Goal: Transaction & Acquisition: Obtain resource

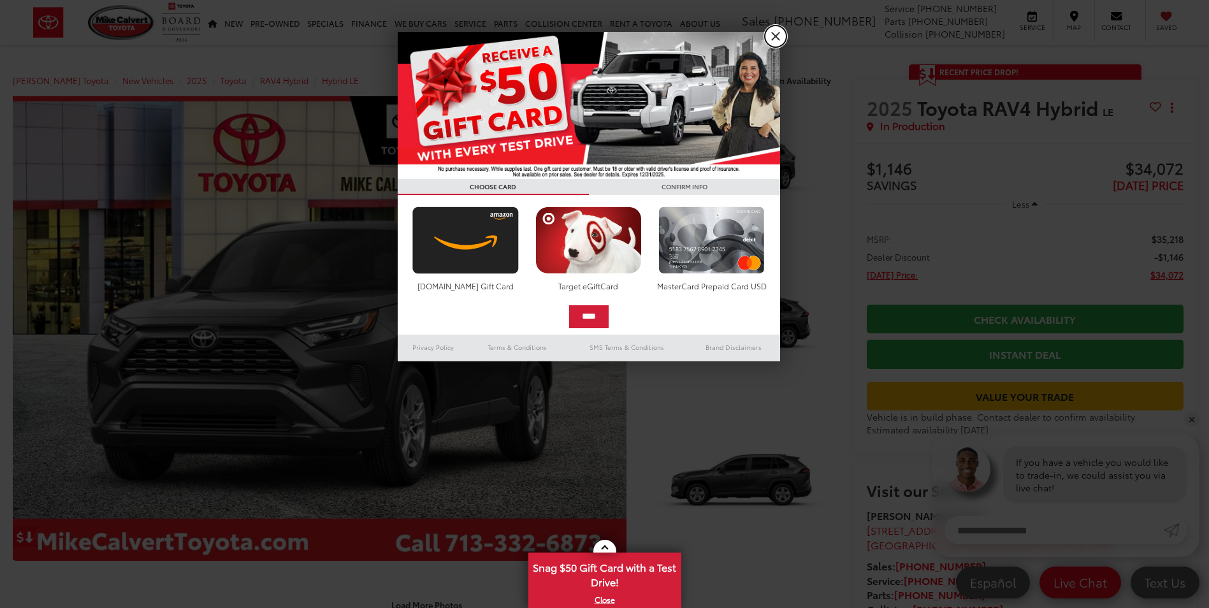
click at [772, 36] on link "X" at bounding box center [776, 36] width 22 height 22
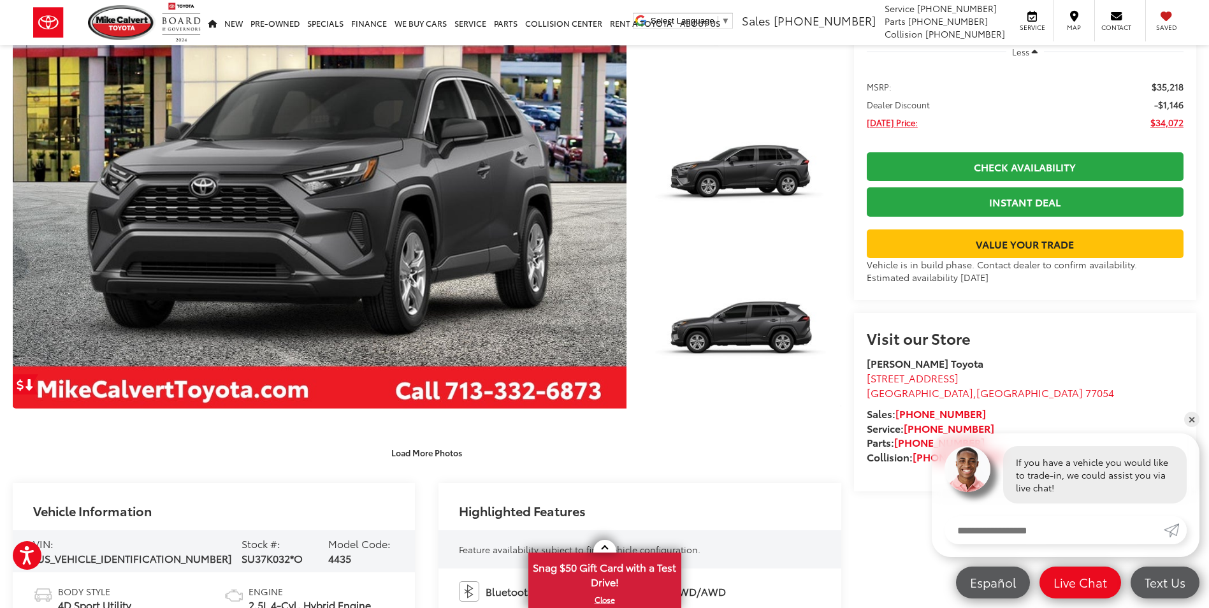
scroll to position [41, 0]
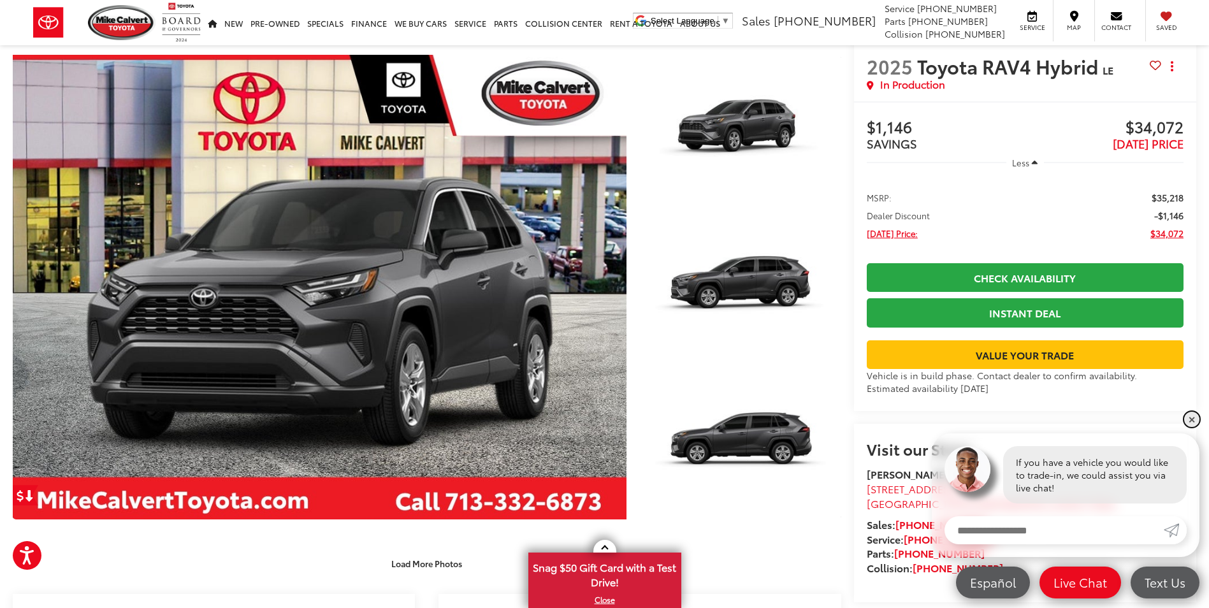
click at [1193, 417] on link "✕" at bounding box center [1191, 419] width 15 height 15
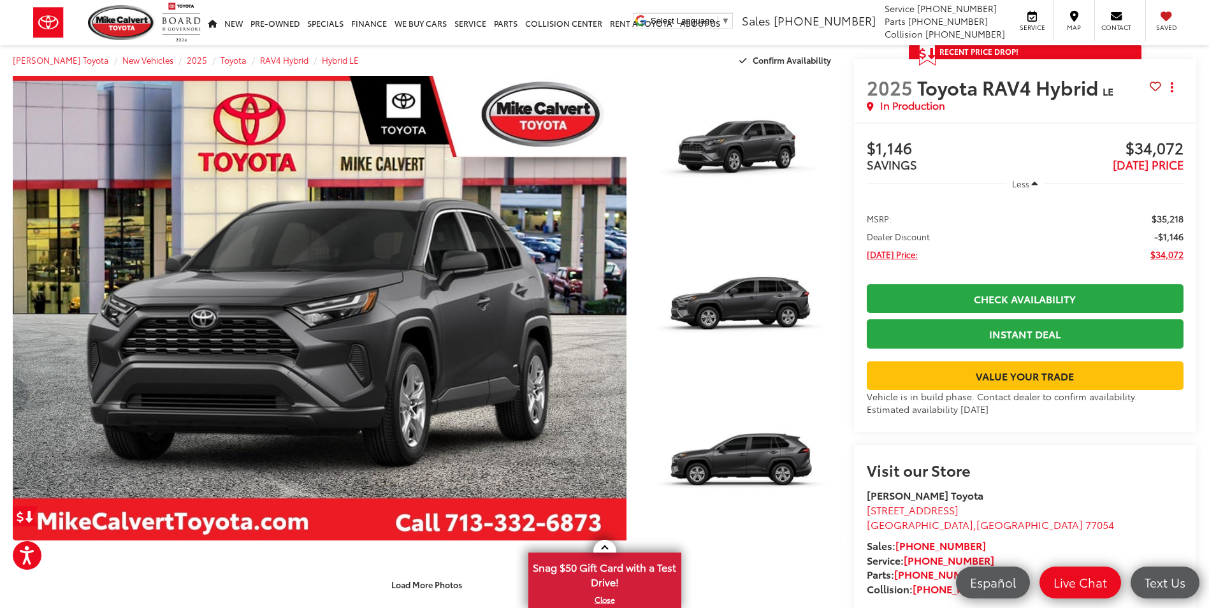
scroll to position [0, 0]
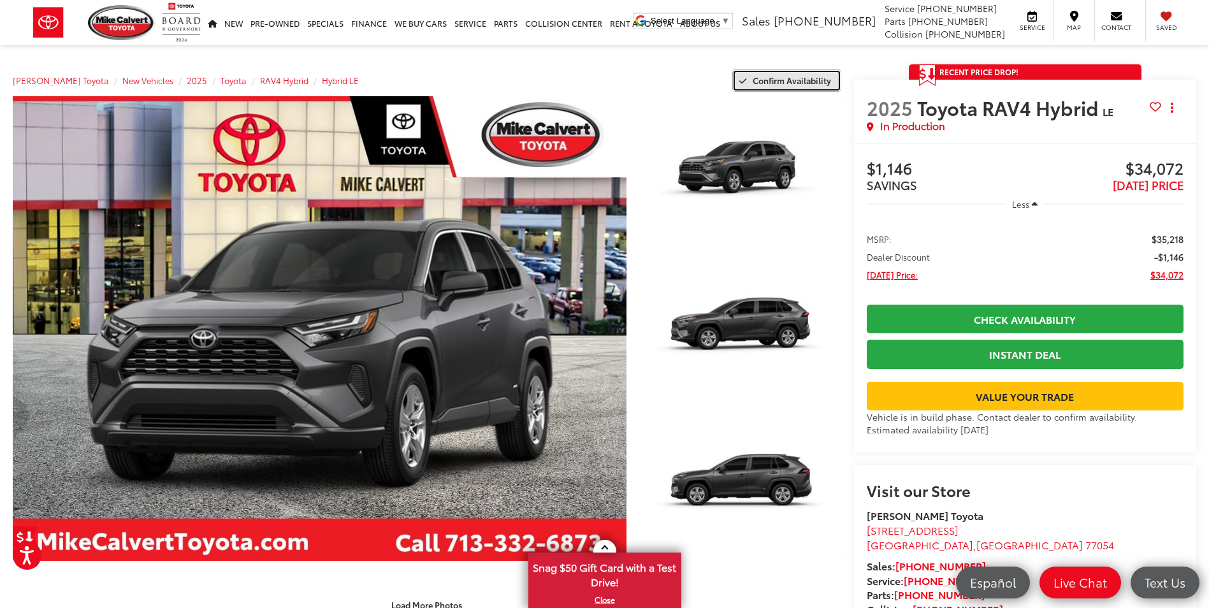
click at [794, 80] on span "Confirm Availability" at bounding box center [791, 80] width 78 height 11
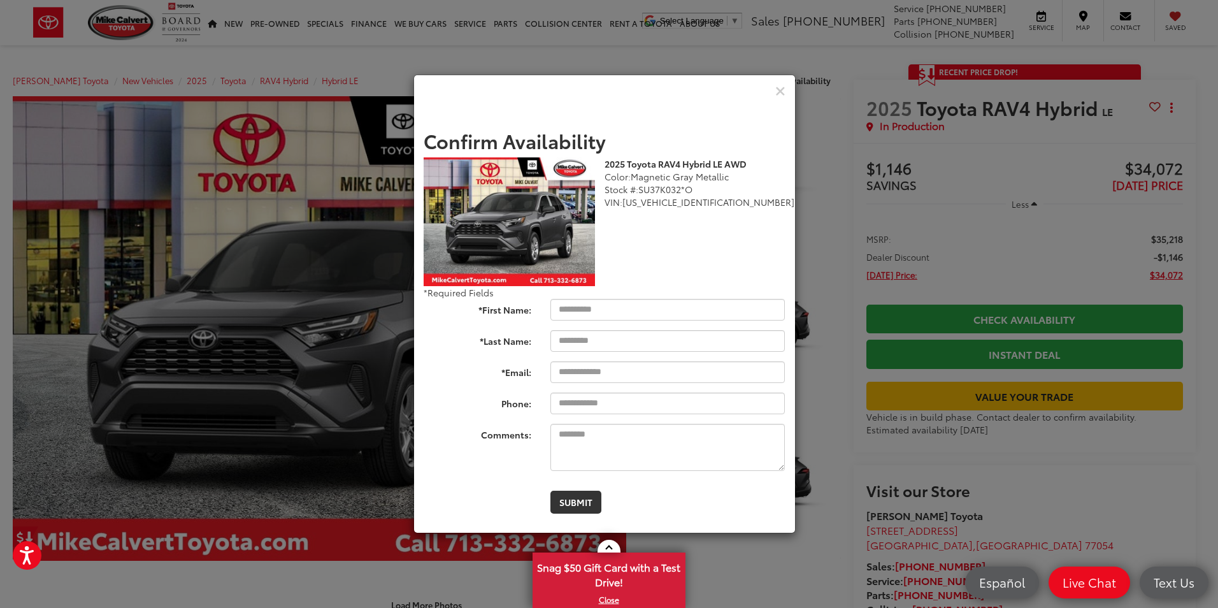
drag, startPoint x: 774, startPoint y: 87, endPoint x: 768, endPoint y: 93, distance: 8.6
click at [775, 87] on div "Check Pricing and Availability" at bounding box center [604, 91] width 381 height 32
click at [781, 90] on icon "Close" at bounding box center [780, 91] width 10 height 13
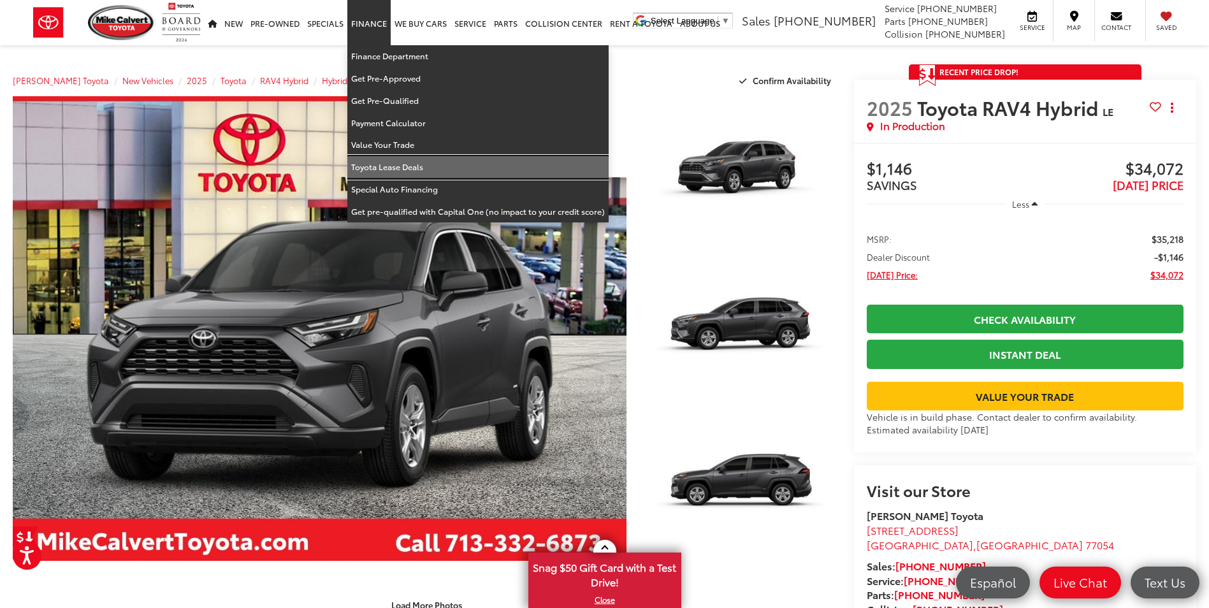
click at [399, 168] on link "Toyota Lease Deals" at bounding box center [477, 167] width 261 height 22
